Goal: Task Accomplishment & Management: Manage account settings

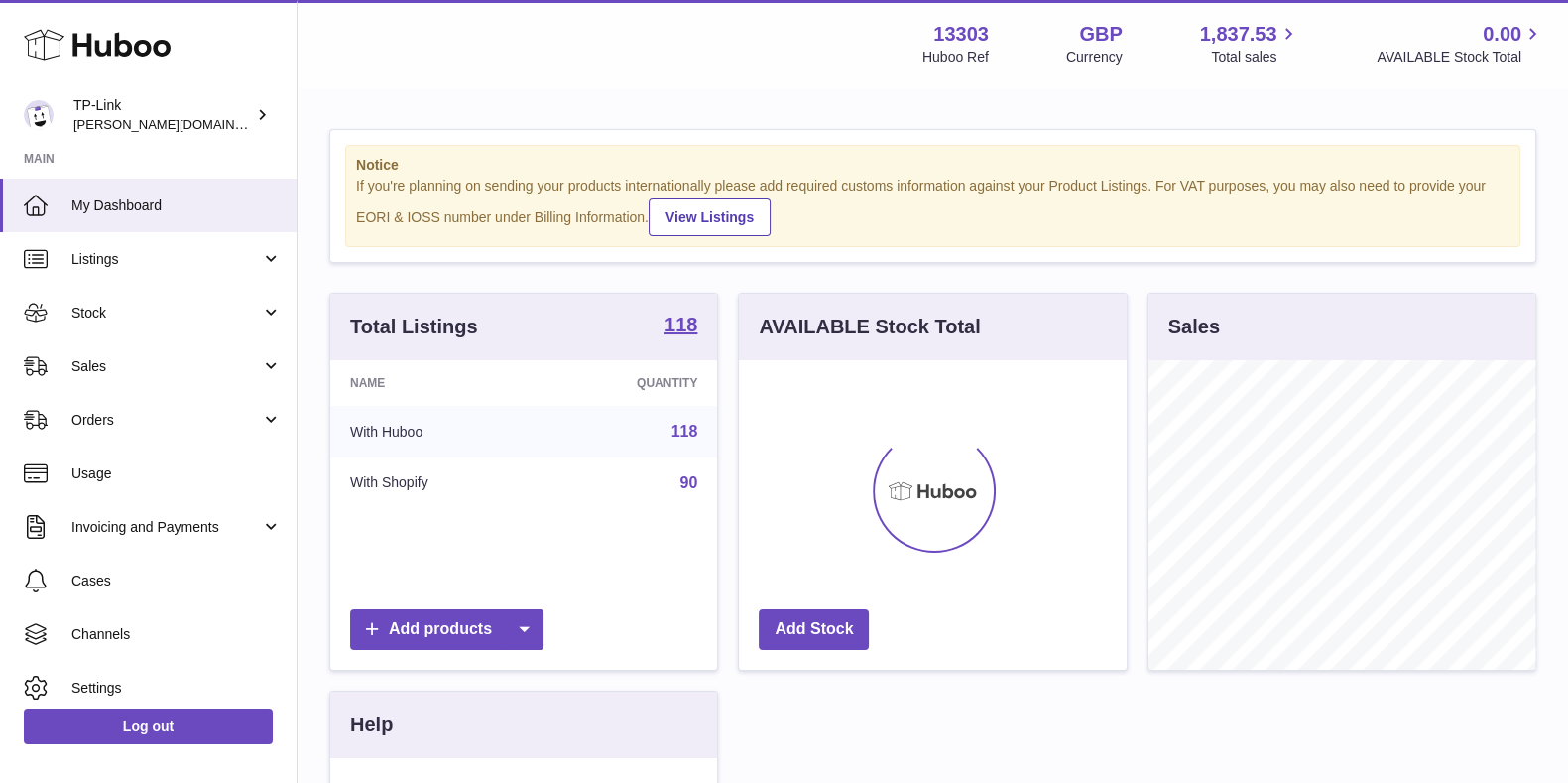
scroll to position [309, 386]
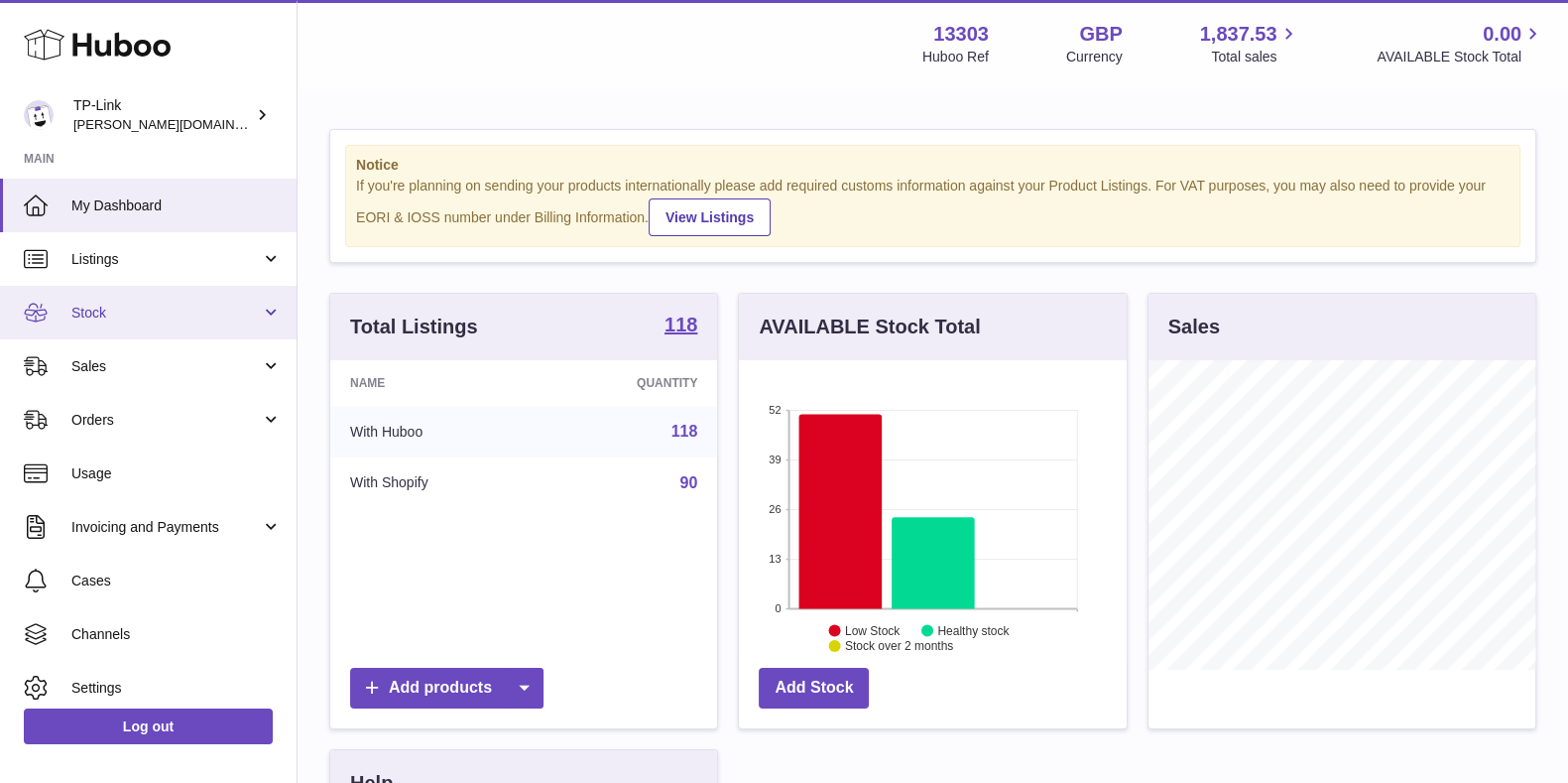
click at [151, 309] on span "Stock" at bounding box center [166, 312] width 189 height 19
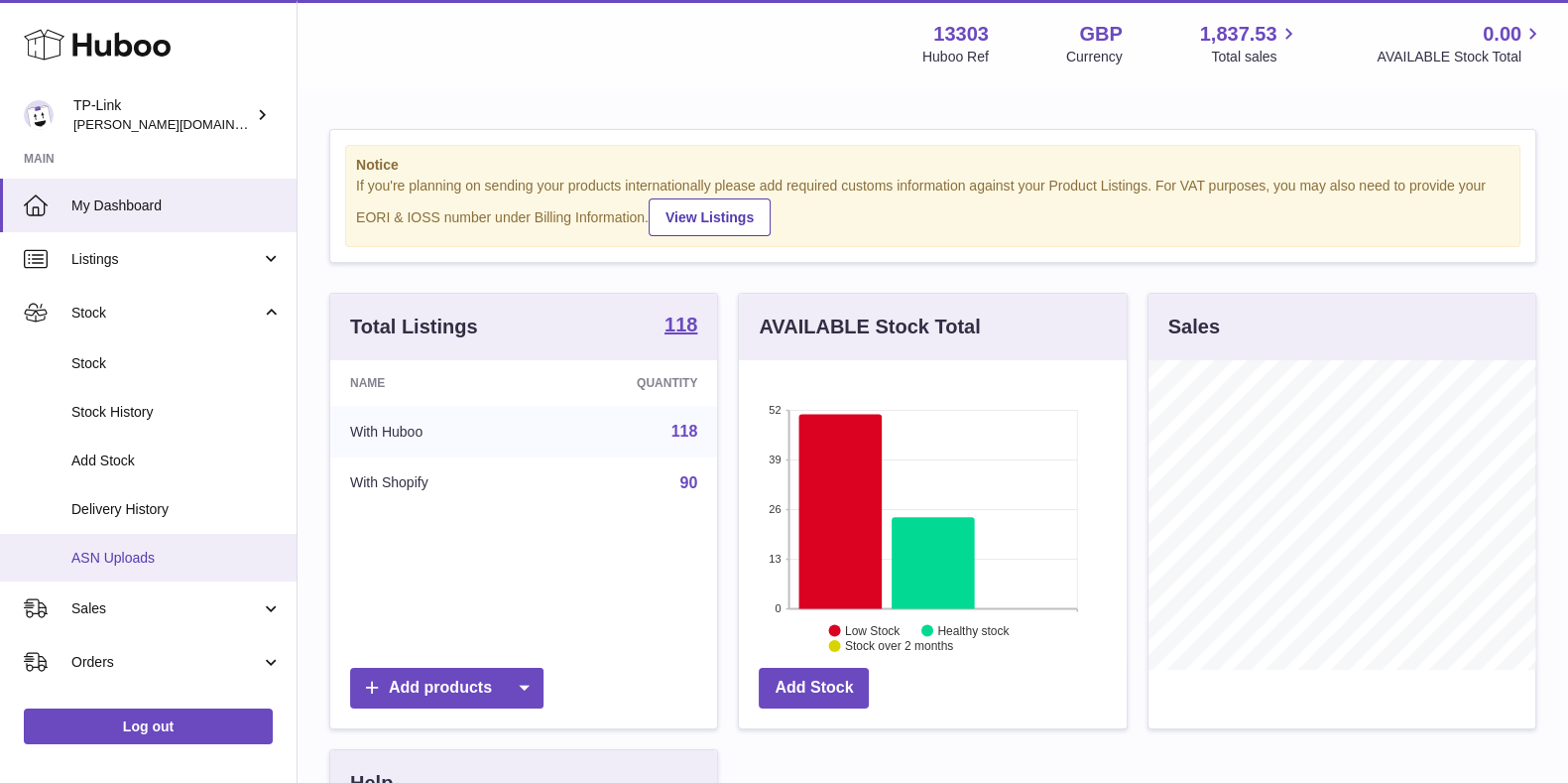
click at [159, 534] on link "ASN Uploads" at bounding box center [148, 558] width 296 height 49
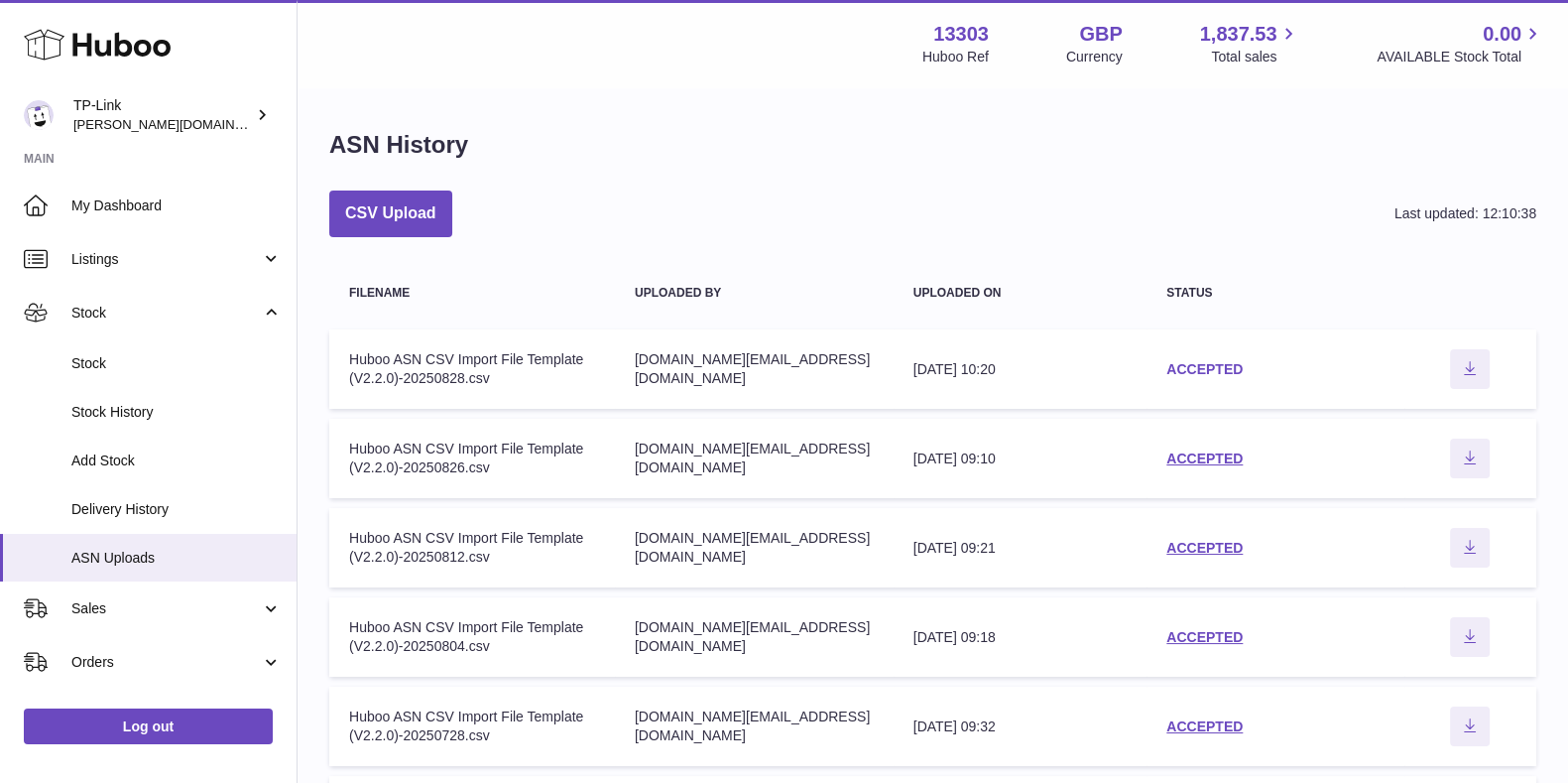
click at [1214, 367] on link "ACCEPTED" at bounding box center [1204, 369] width 77 height 16
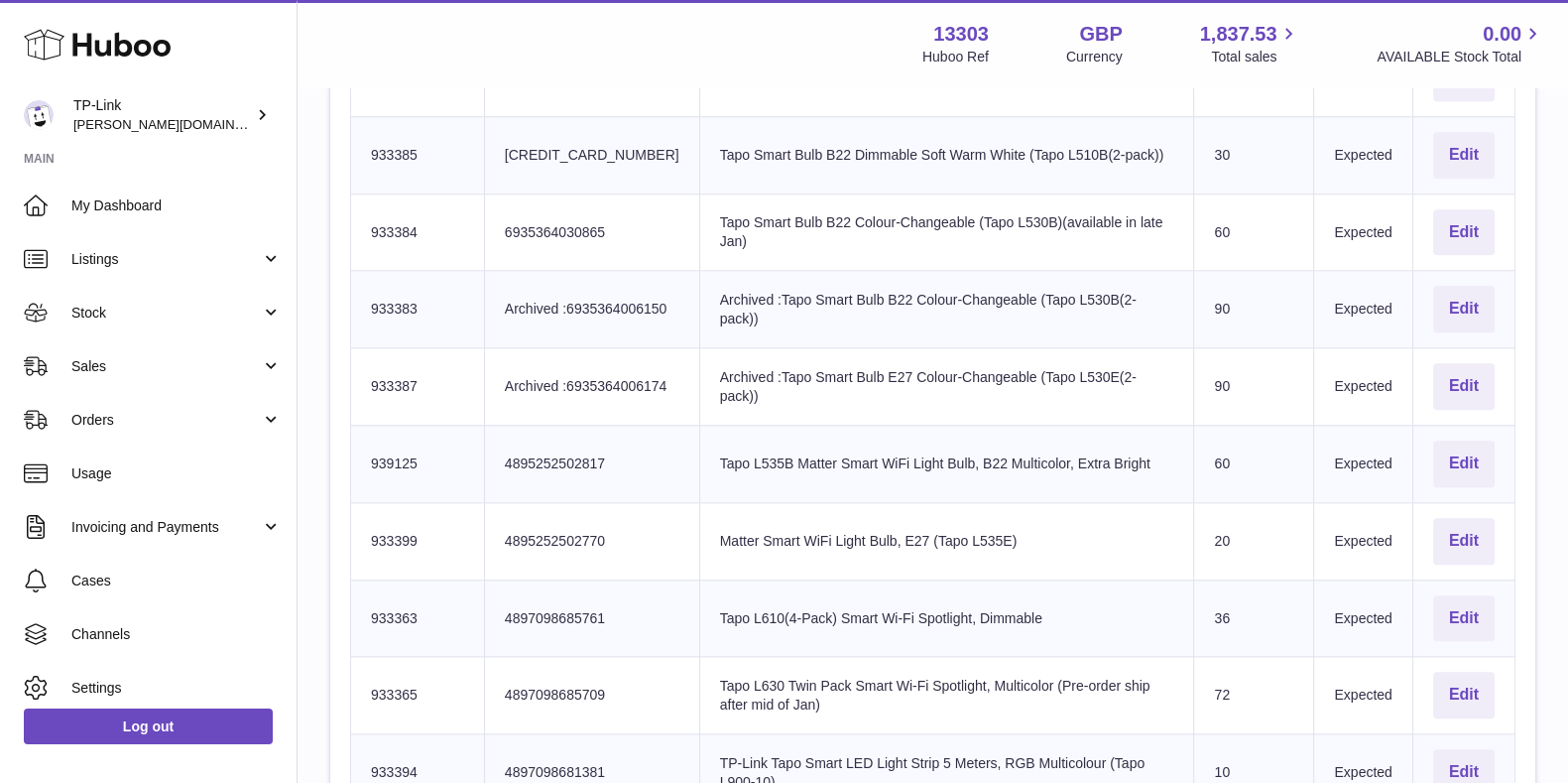
scroll to position [2709, 0]
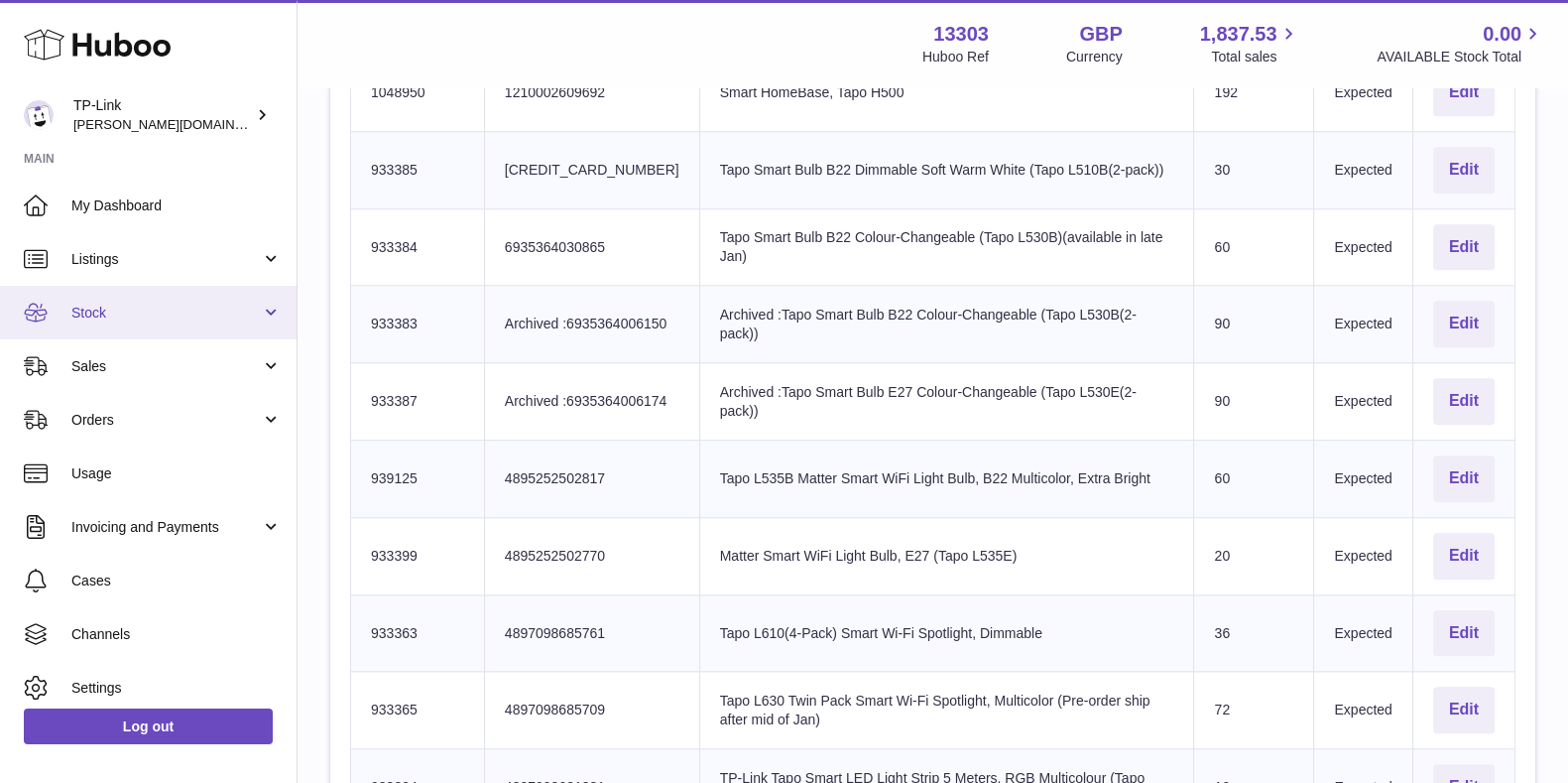
click at [213, 329] on link "Stock" at bounding box center [148, 312] width 296 height 54
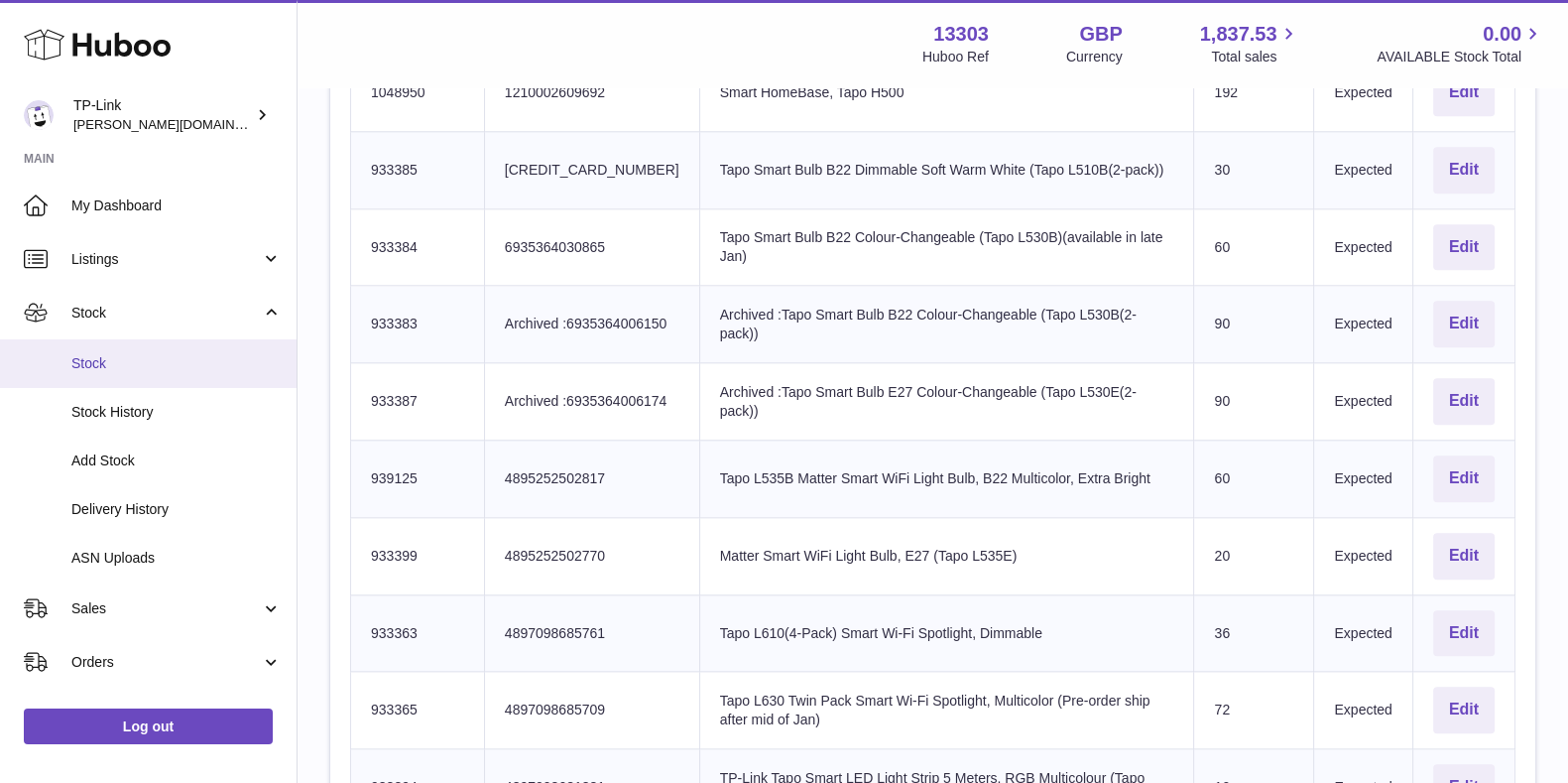
click at [198, 365] on span "Stock" at bounding box center [176, 363] width 210 height 19
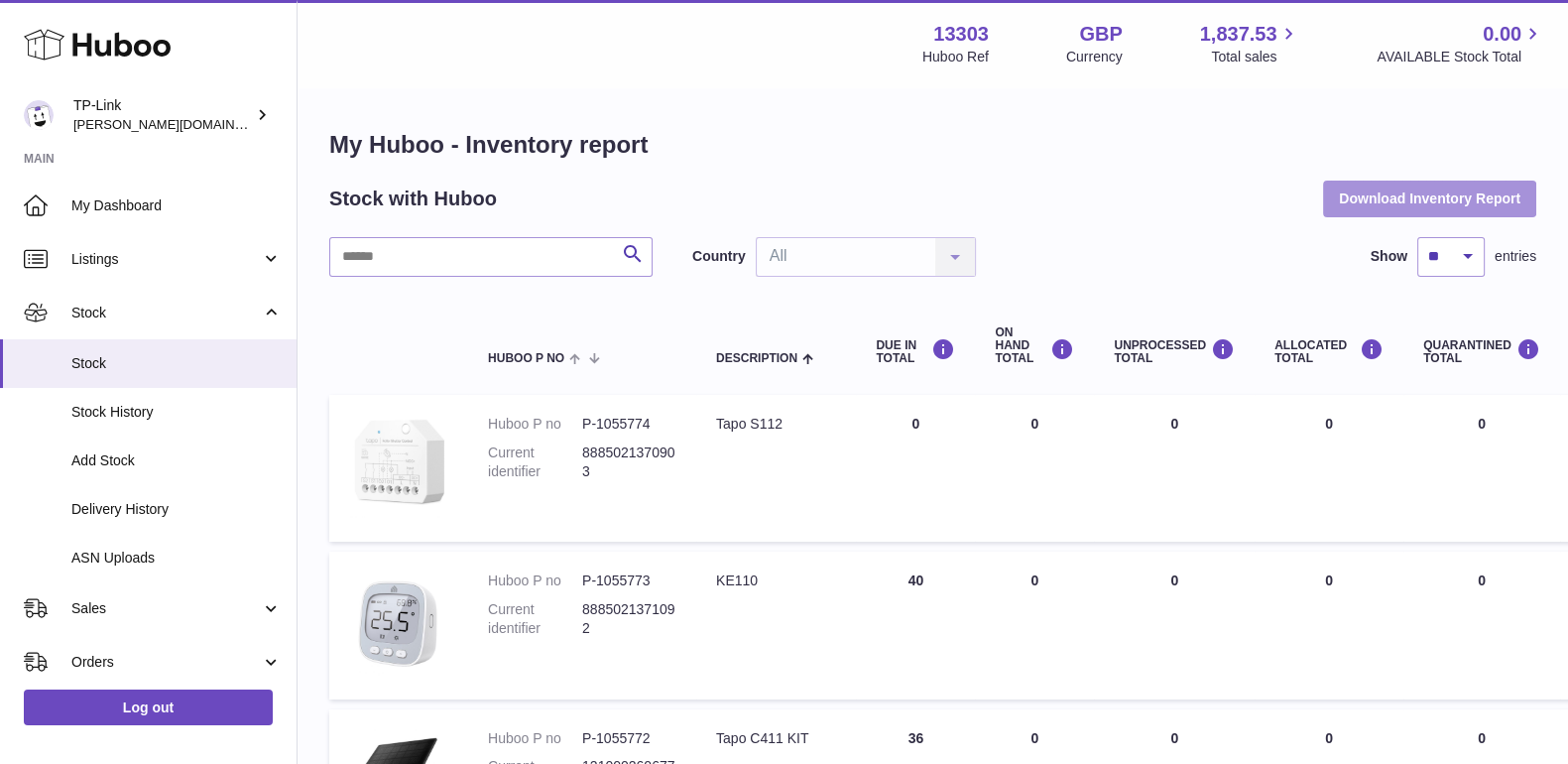
click at [1421, 199] on button "Download Inventory Report" at bounding box center [1429, 199] width 213 height 36
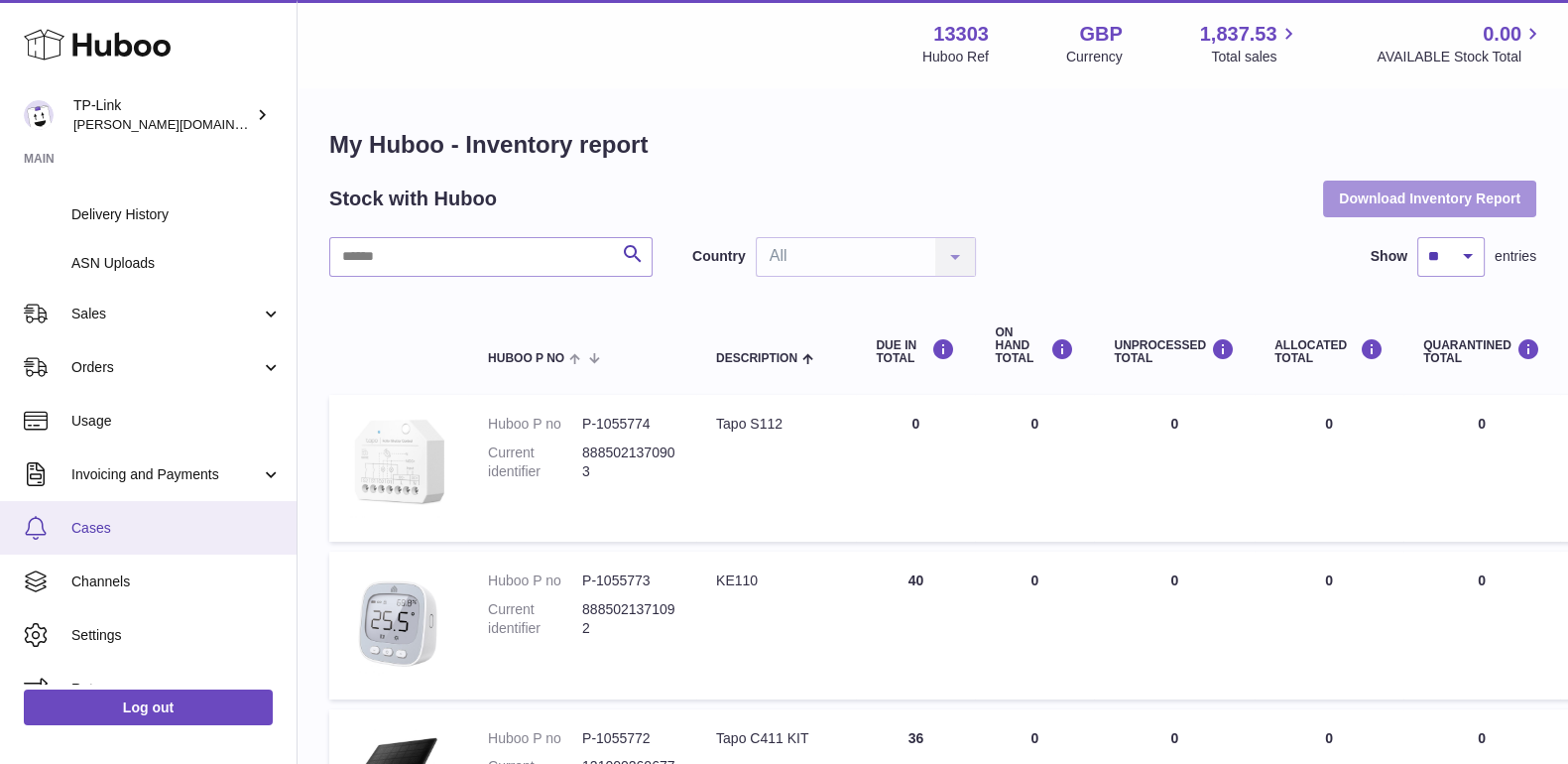
scroll to position [306, 0]
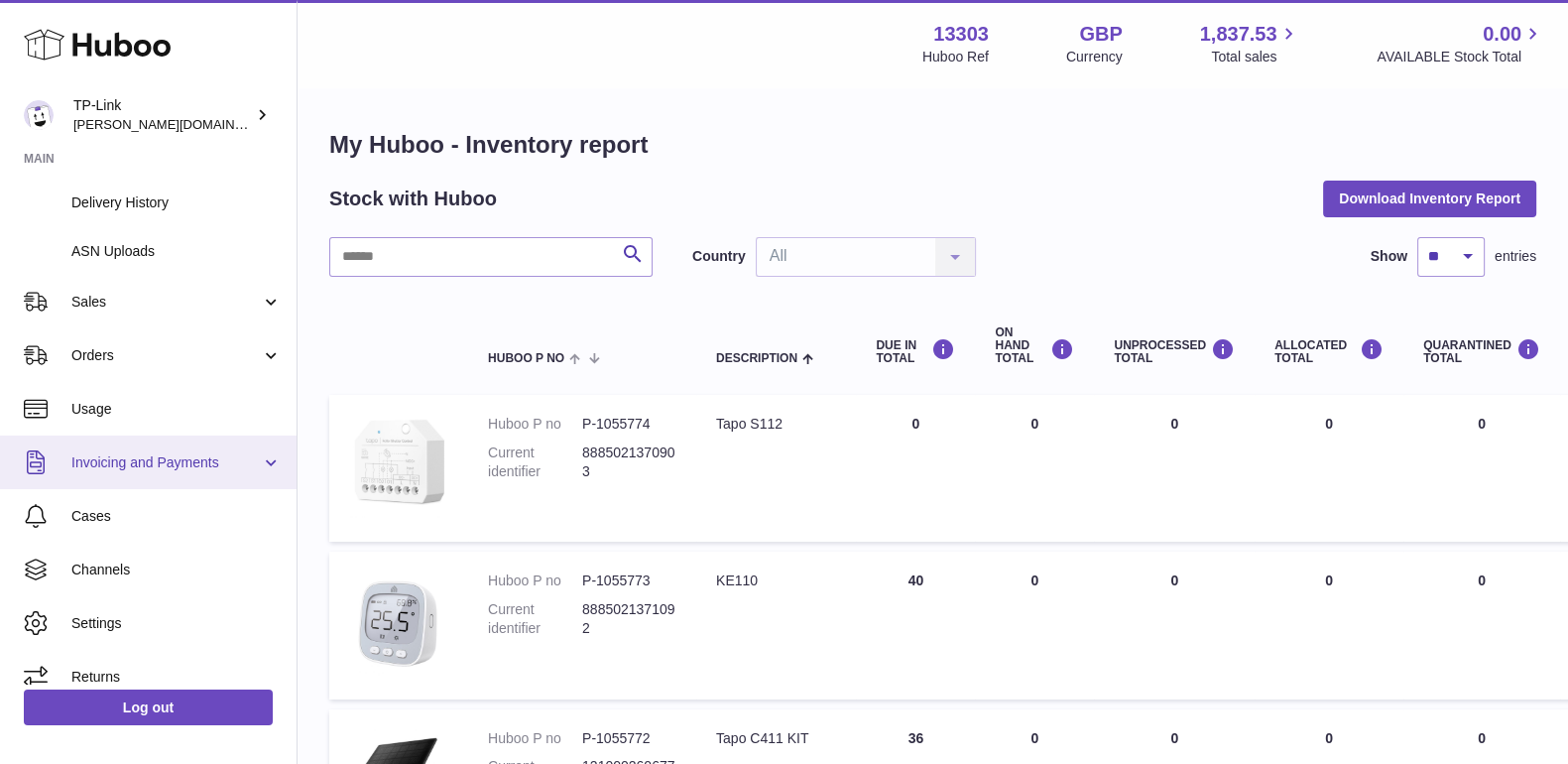
click at [175, 455] on span "Invoicing and Payments" at bounding box center [166, 463] width 189 height 19
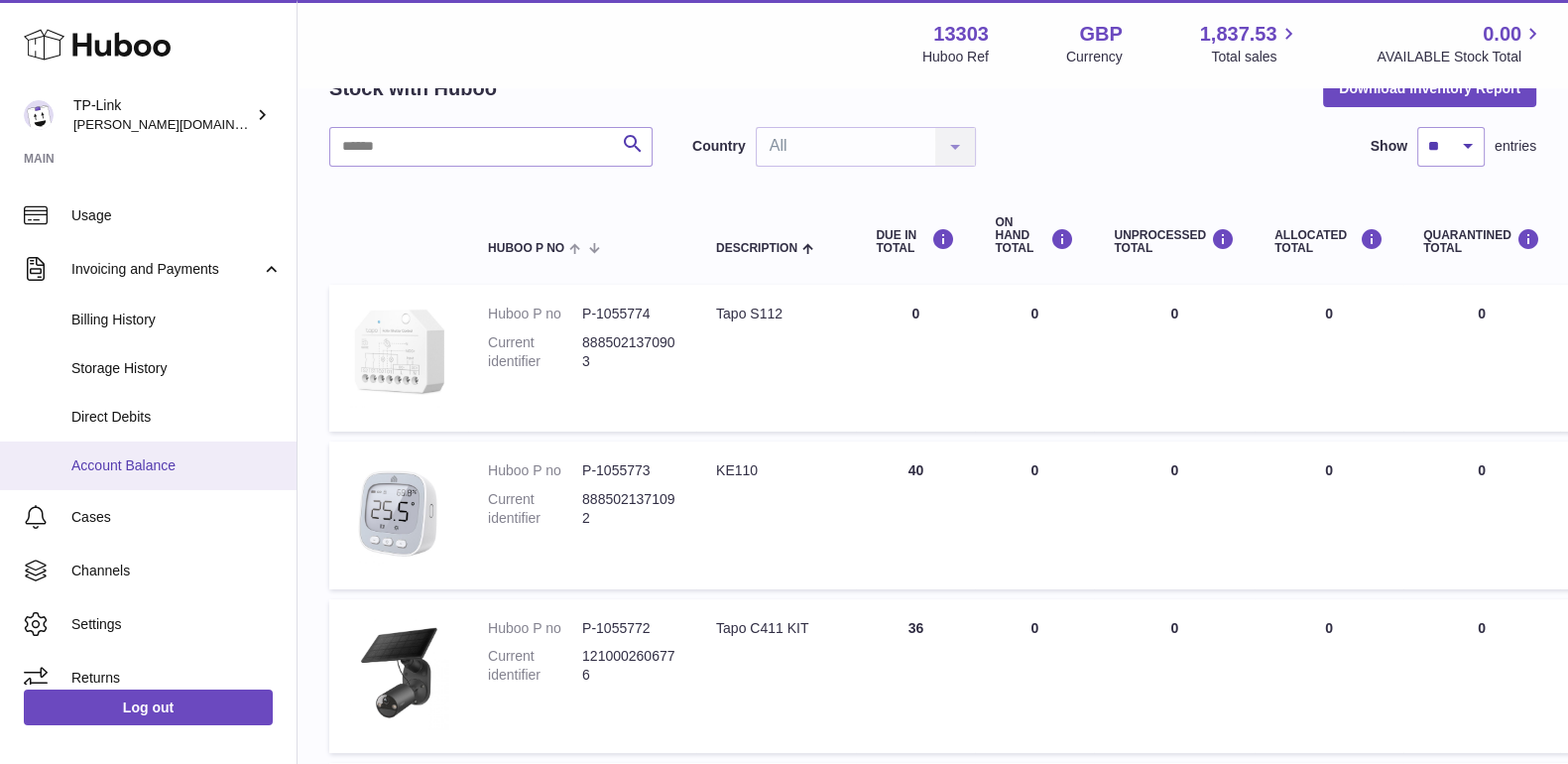
scroll to position [123, 0]
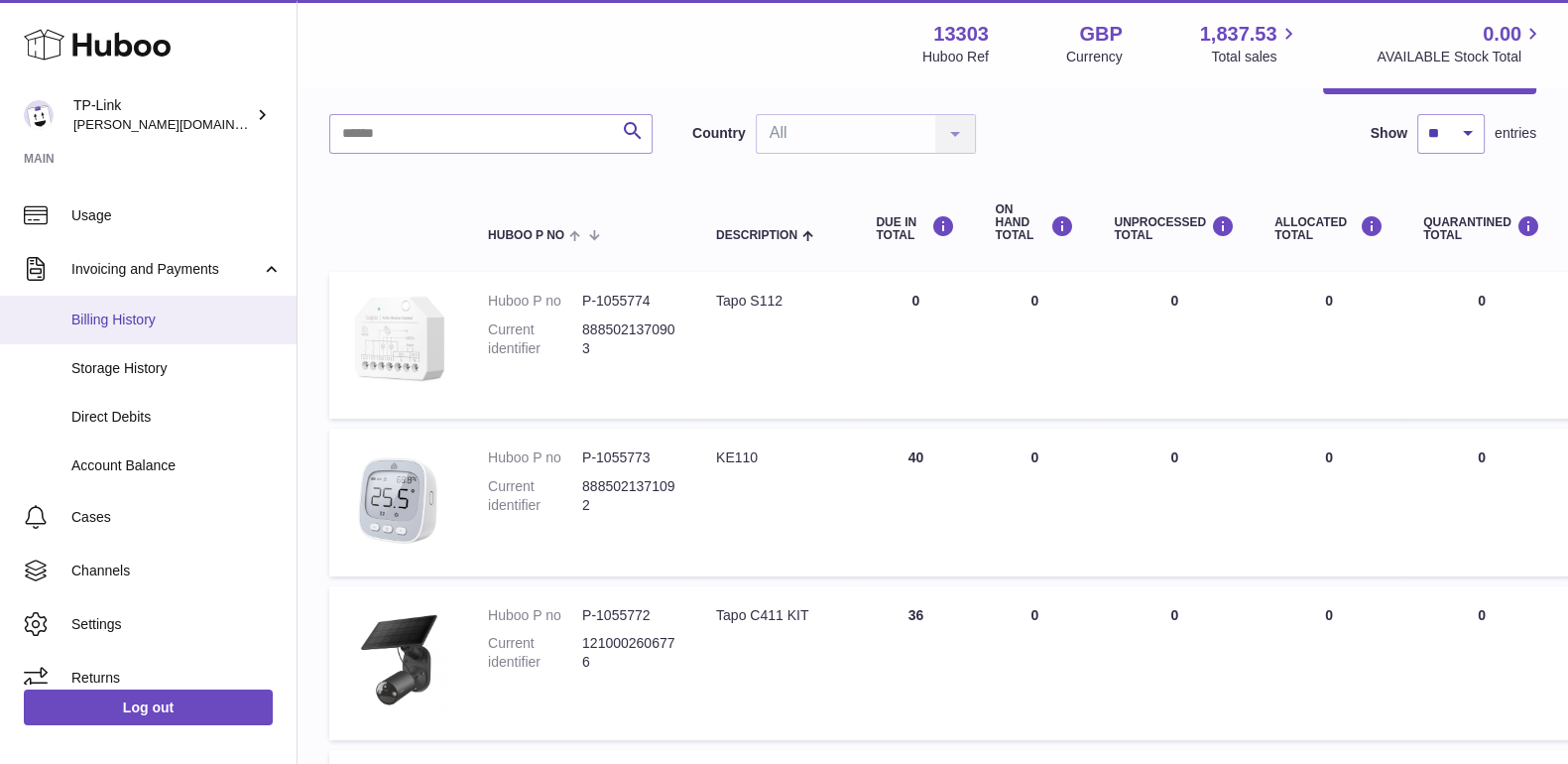
click at [204, 311] on span "Billing History" at bounding box center [176, 319] width 210 height 19
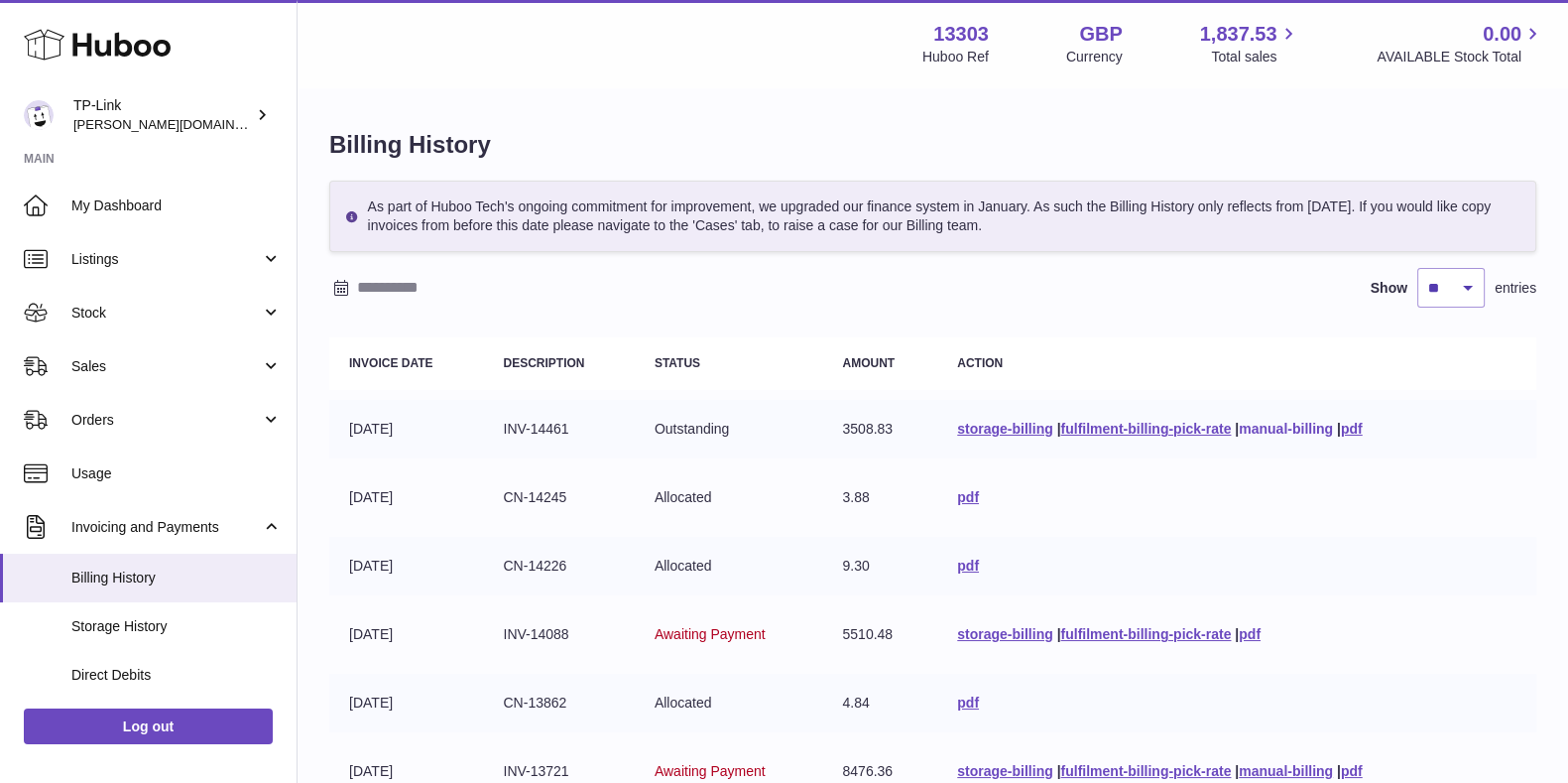
click at [1300, 429] on link "manual-billing" at bounding box center [1286, 429] width 94 height 16
click at [1200, 434] on link "fulfilment-billing-pick-rate" at bounding box center [1145, 429] width 171 height 16
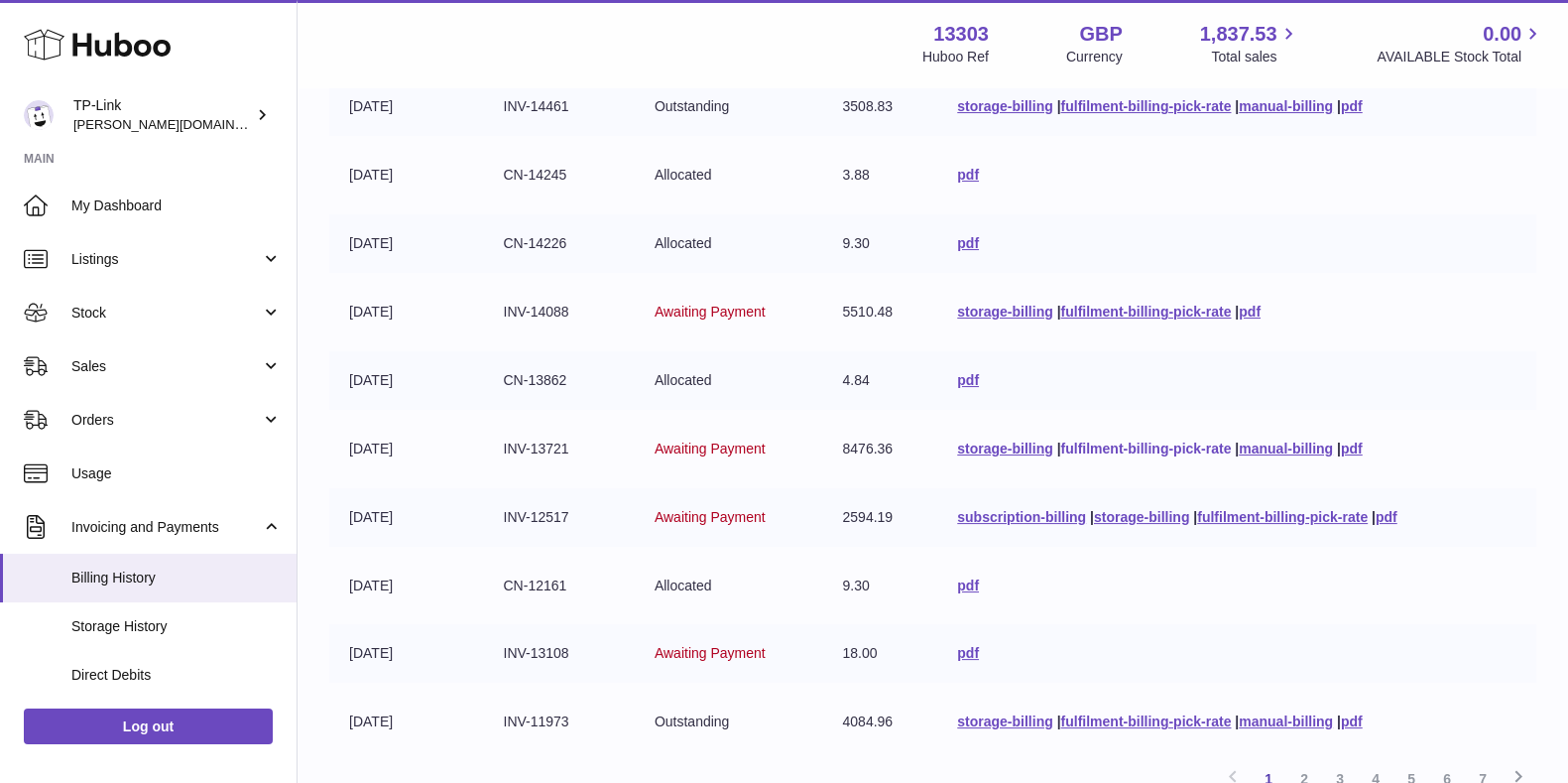
scroll to position [372, 0]
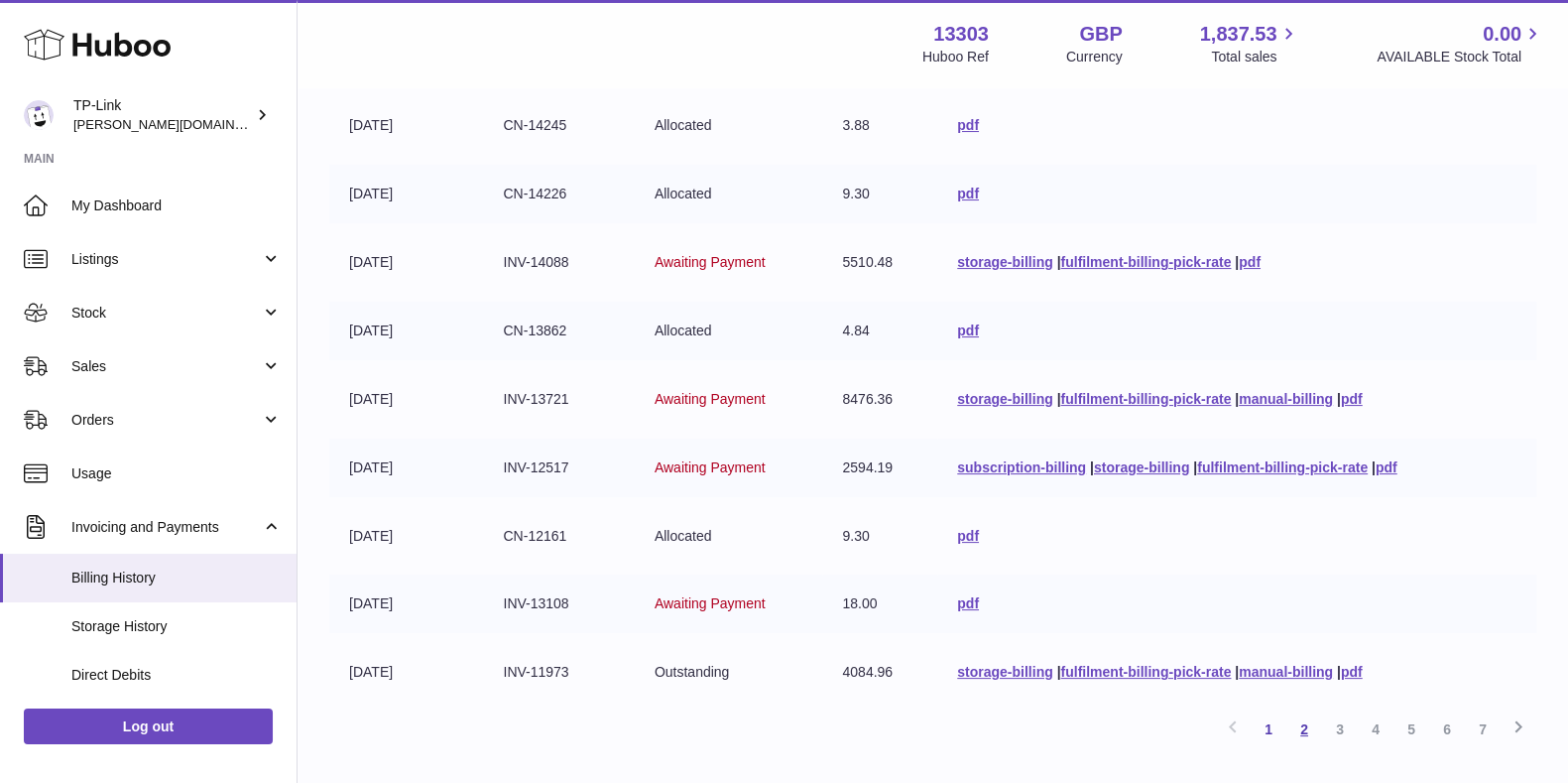
click at [1294, 741] on link "2" at bounding box center [1305, 729] width 36 height 36
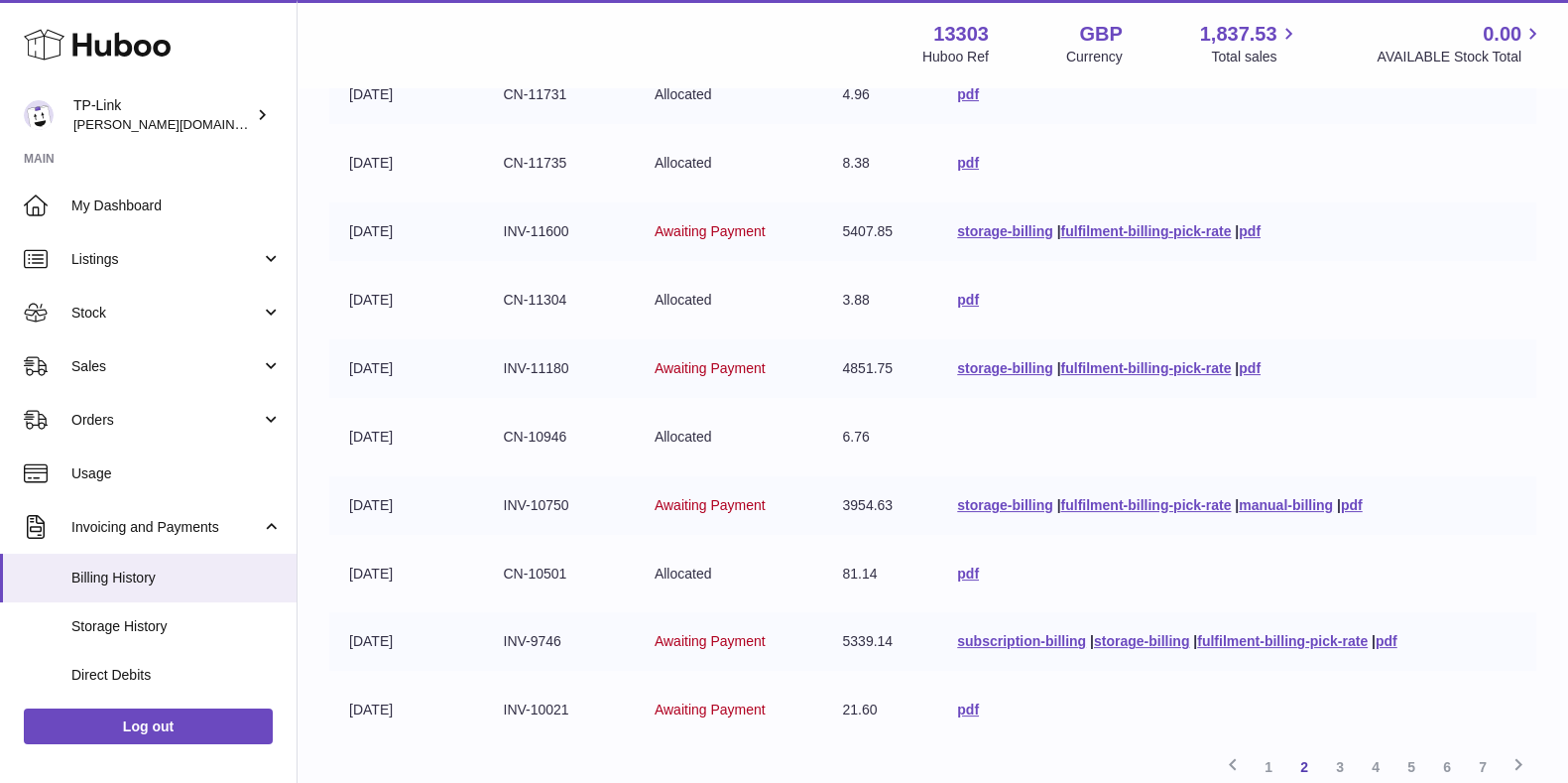
scroll to position [337, 0]
click at [991, 641] on link "subscription-billing" at bounding box center [1021, 638] width 129 height 16
click at [1309, 503] on link "manual-billing" at bounding box center [1286, 502] width 94 height 16
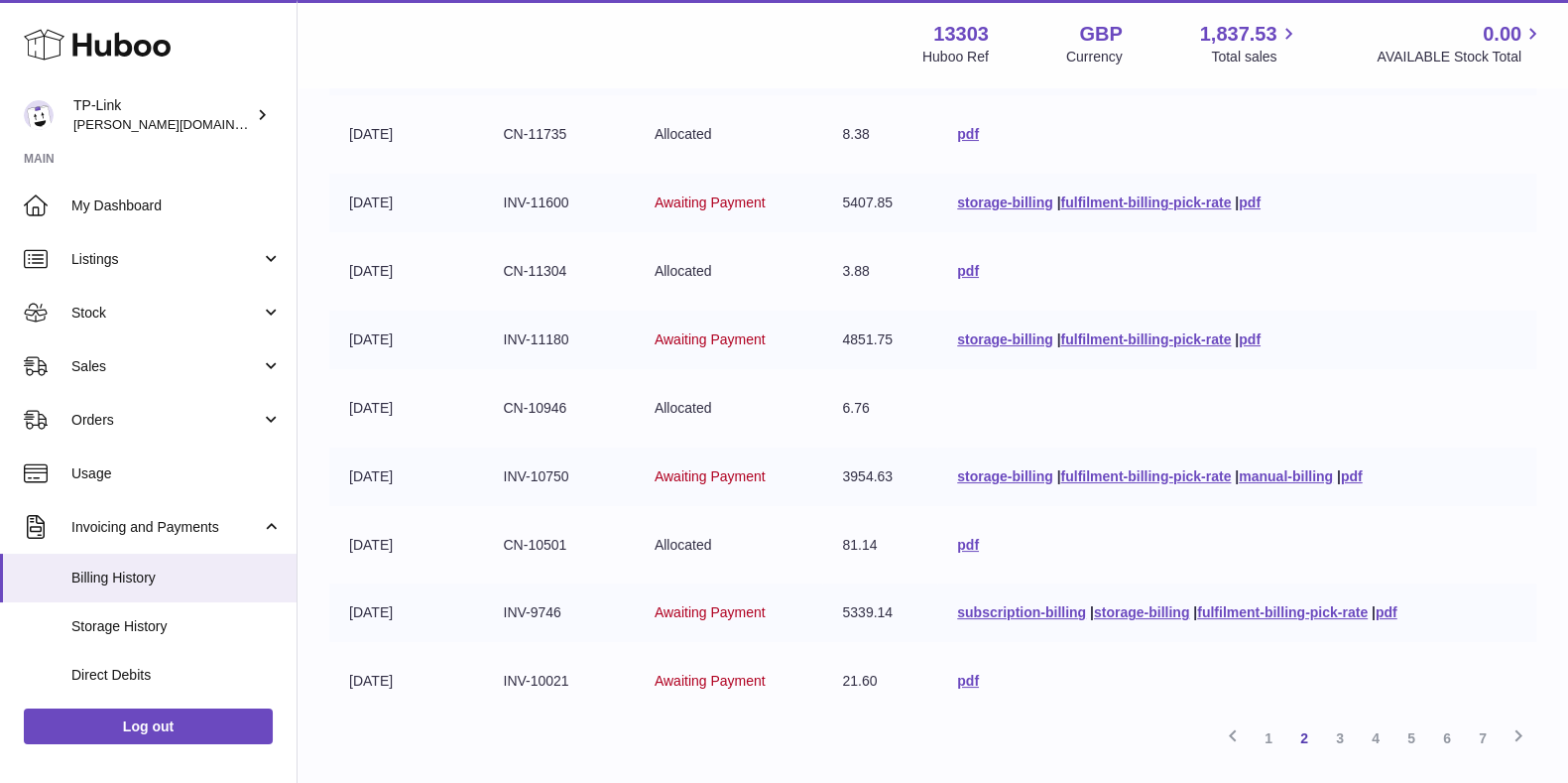
scroll to position [507, 0]
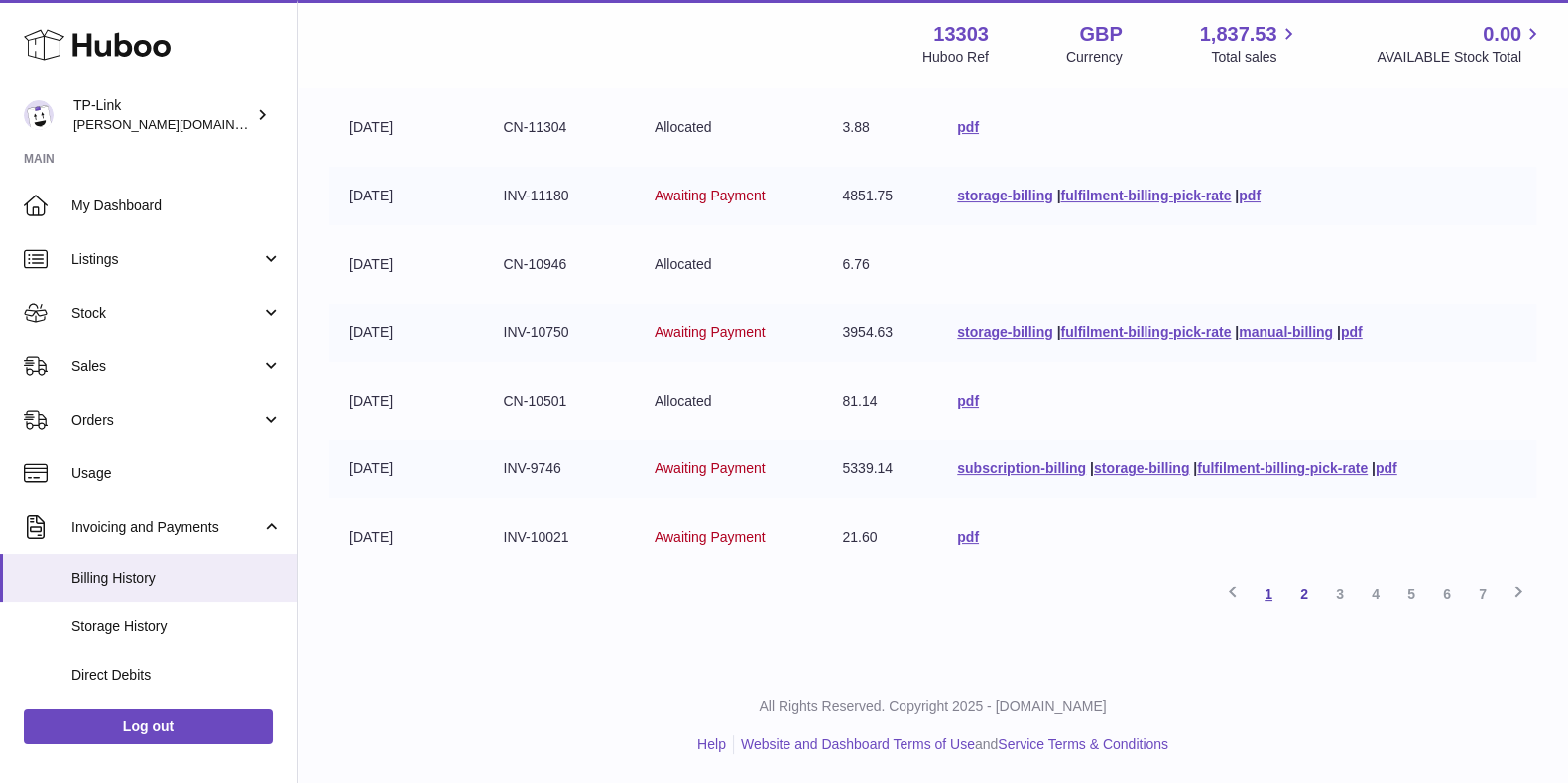
click at [1272, 596] on link "1" at bounding box center [1269, 594] width 36 height 36
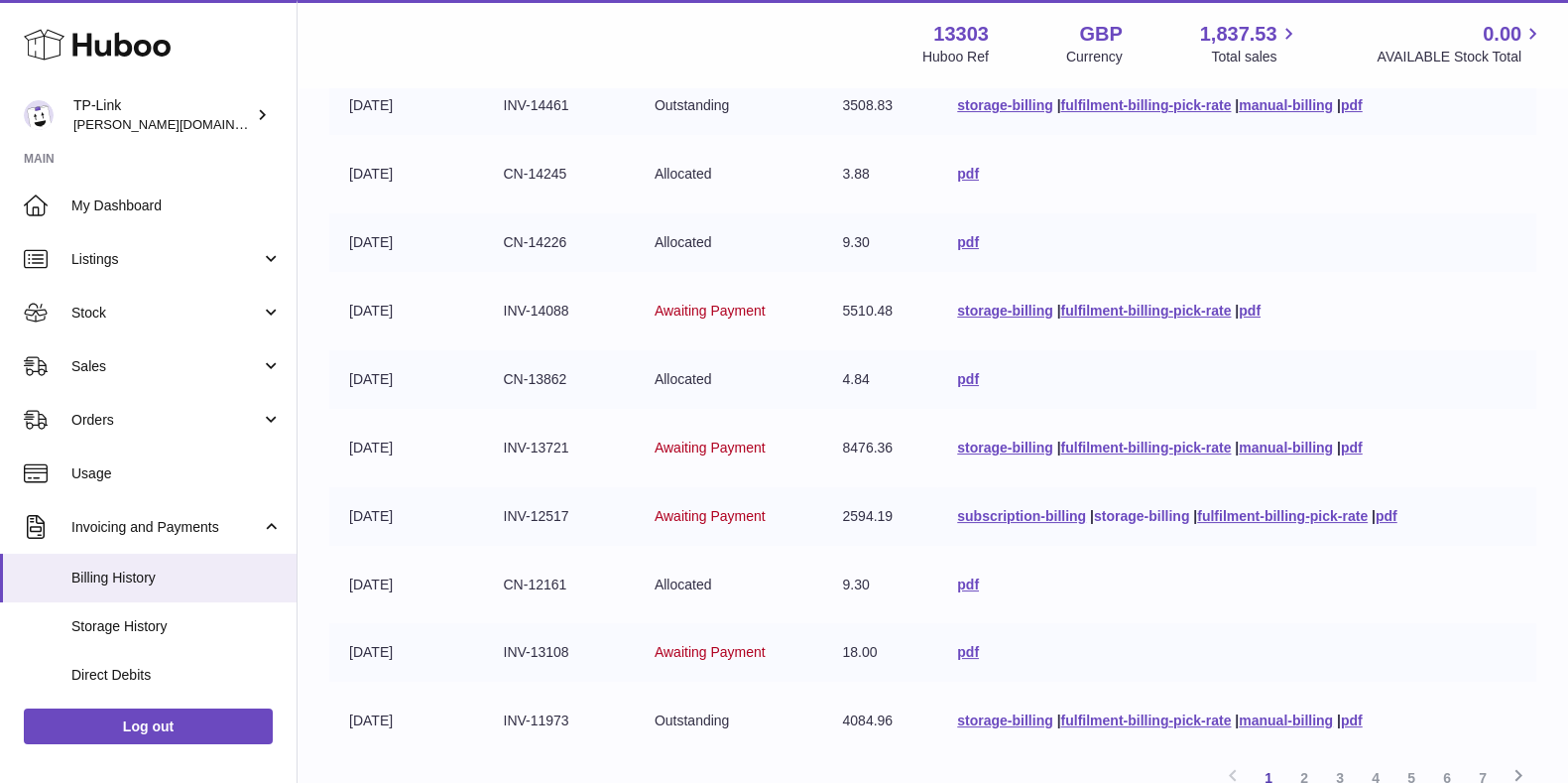
scroll to position [383, 0]
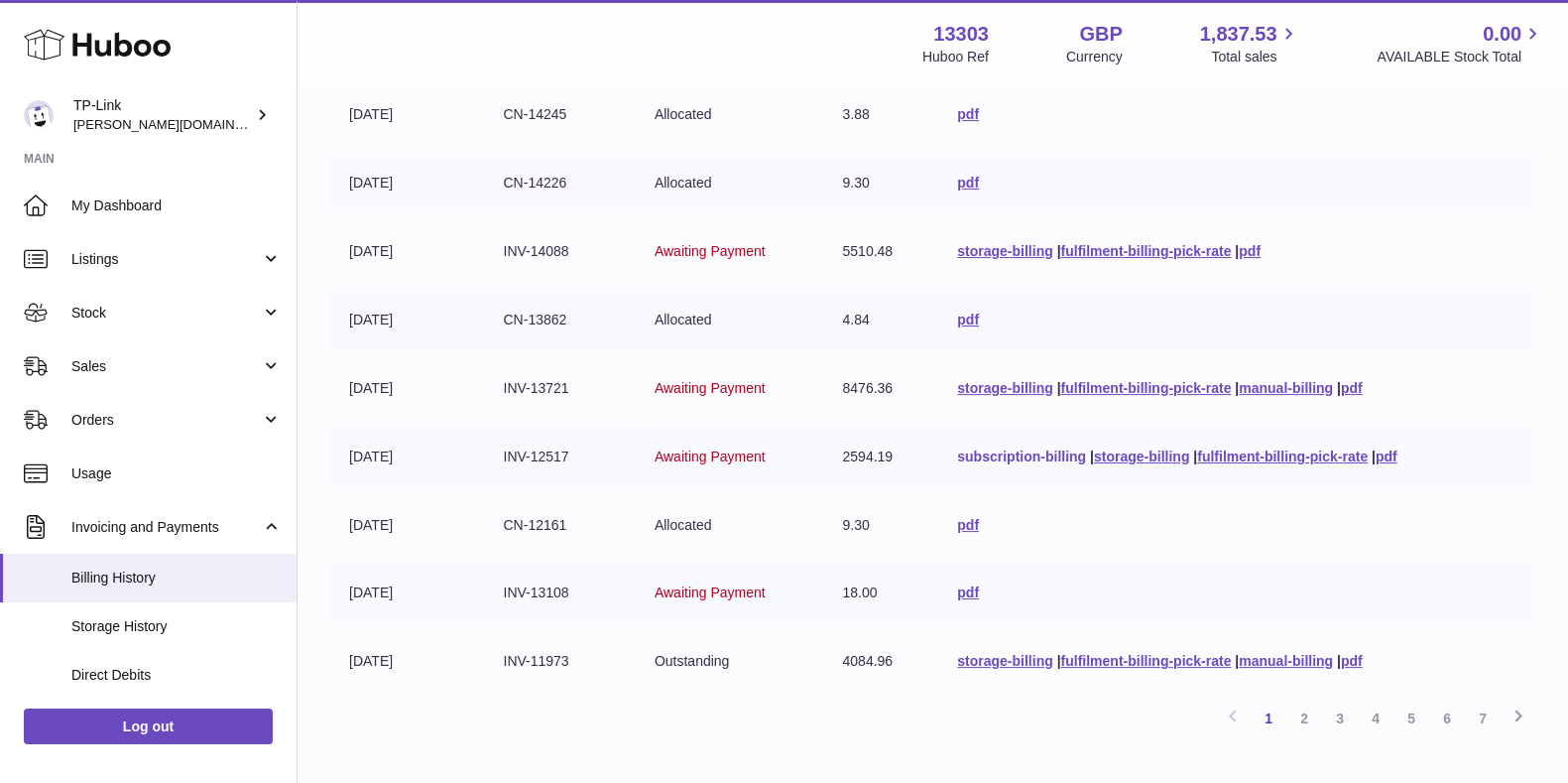
click at [1001, 463] on link "subscription-billing" at bounding box center [1021, 457] width 129 height 16
